Goal: Task Accomplishment & Management: Manage account settings

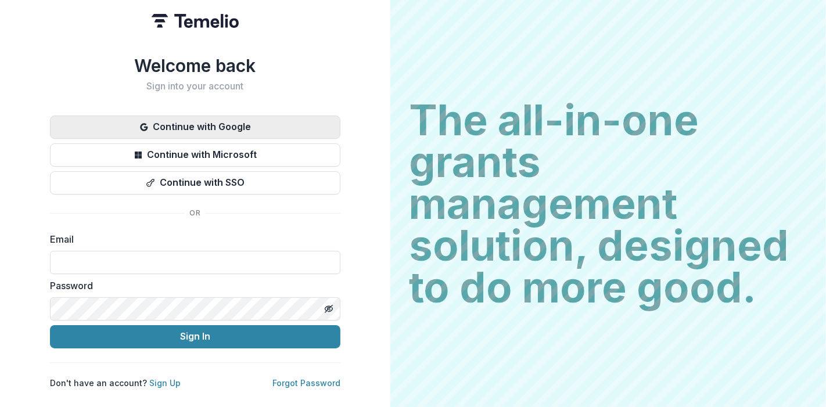
click at [218, 120] on button "Continue with Google" at bounding box center [195, 127] width 290 height 23
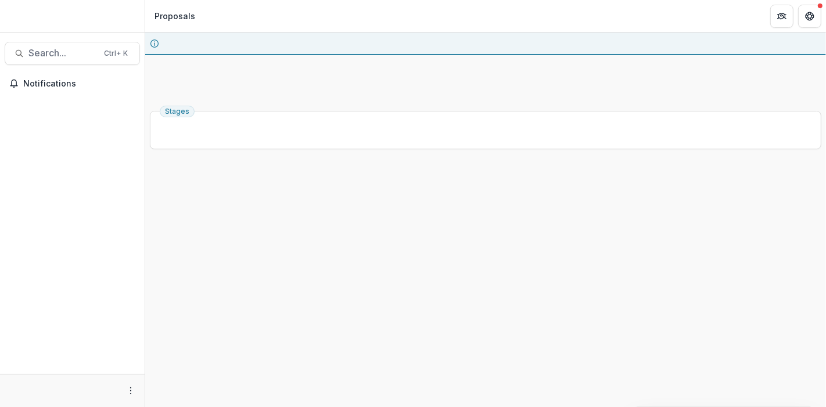
click at [501, 215] on div "Stages" at bounding box center [485, 256] width 680 height 301
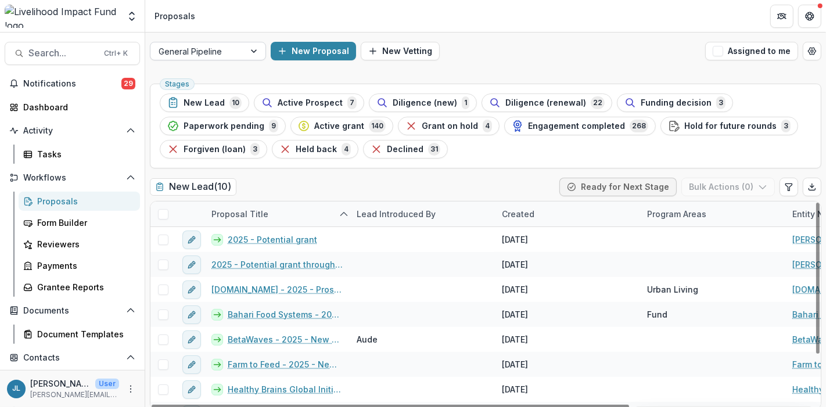
click at [251, 51] on div at bounding box center [254, 50] width 21 height 17
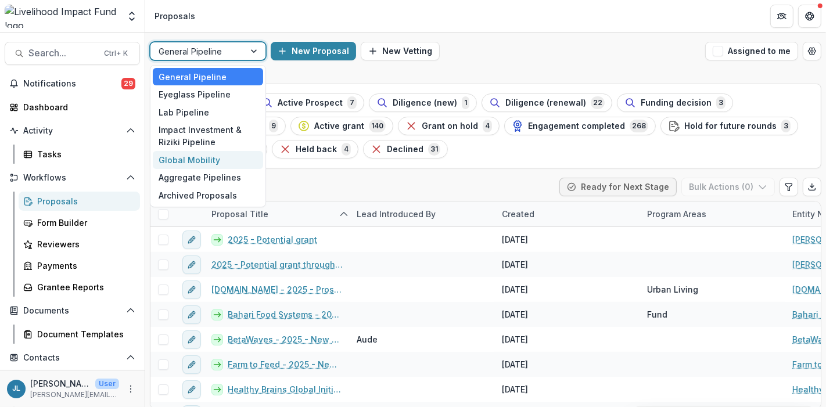
click at [206, 161] on div "Global Mobility" at bounding box center [208, 160] width 110 height 18
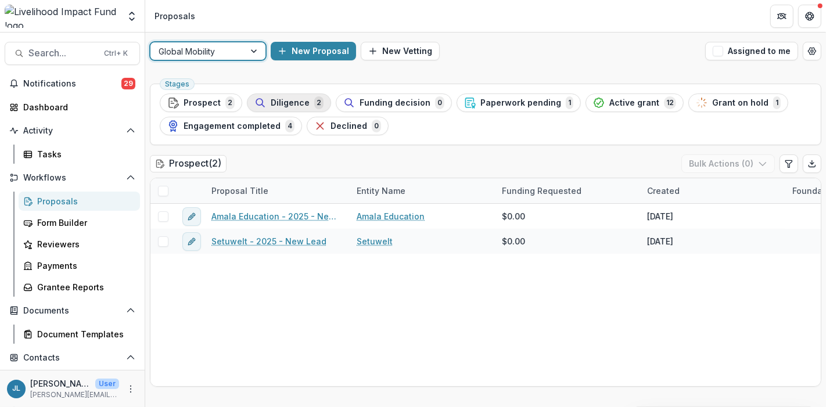
click at [282, 100] on span "Diligence" at bounding box center [290, 103] width 39 height 10
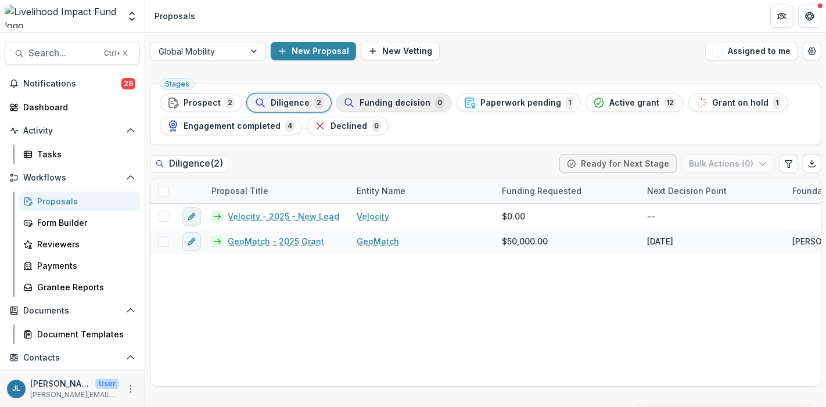
click at [380, 102] on span "Funding decision" at bounding box center [394, 103] width 71 height 10
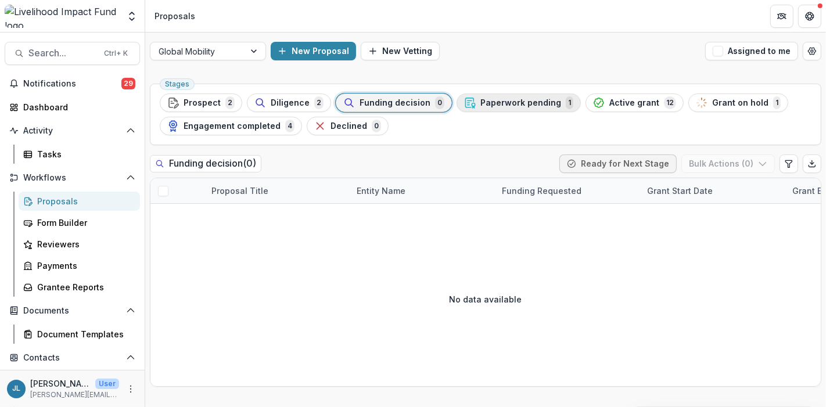
click at [528, 103] on span "Paperwork pending" at bounding box center [520, 103] width 81 height 10
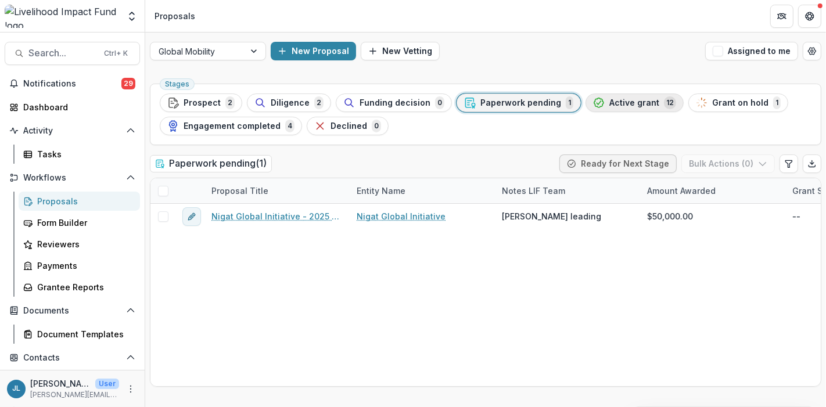
click at [609, 103] on span "Active grant" at bounding box center [634, 103] width 50 height 10
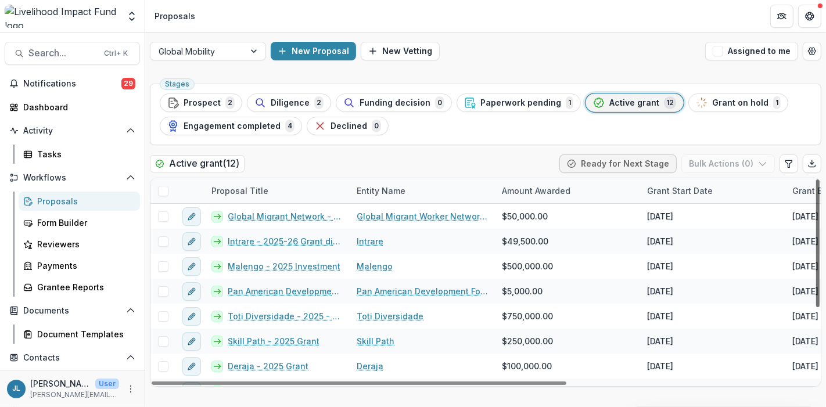
drag, startPoint x: 818, startPoint y: 228, endPoint x: 818, endPoint y: 164, distance: 63.9
click at [818, 179] on div at bounding box center [817, 243] width 3 height 128
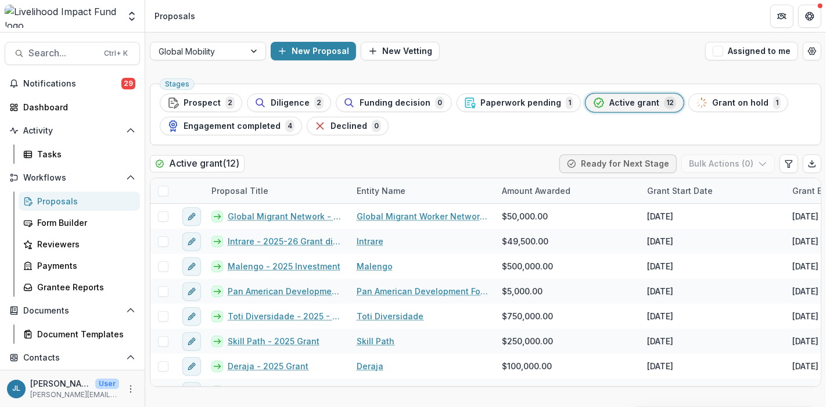
click at [577, 49] on div "New Proposal New Vetting" at bounding box center [486, 51] width 430 height 19
click at [221, 128] on span "Engagement completed" at bounding box center [231, 126] width 97 height 10
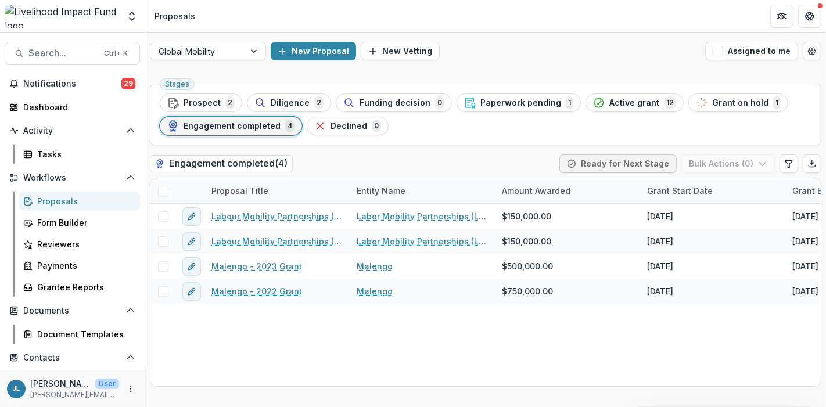
click at [506, 39] on div "Global Mobility New Proposal New Vetting Assigned to me" at bounding box center [485, 51] width 680 height 37
